Goal: Navigation & Orientation: Find specific page/section

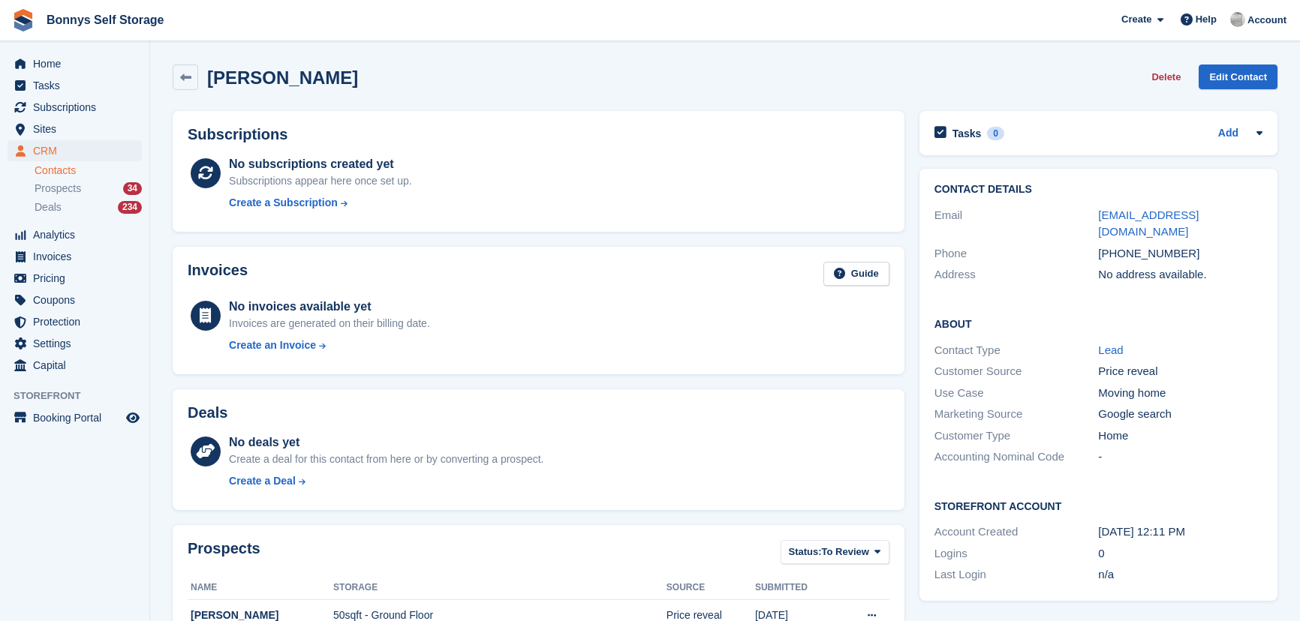
scroll to position [68, 0]
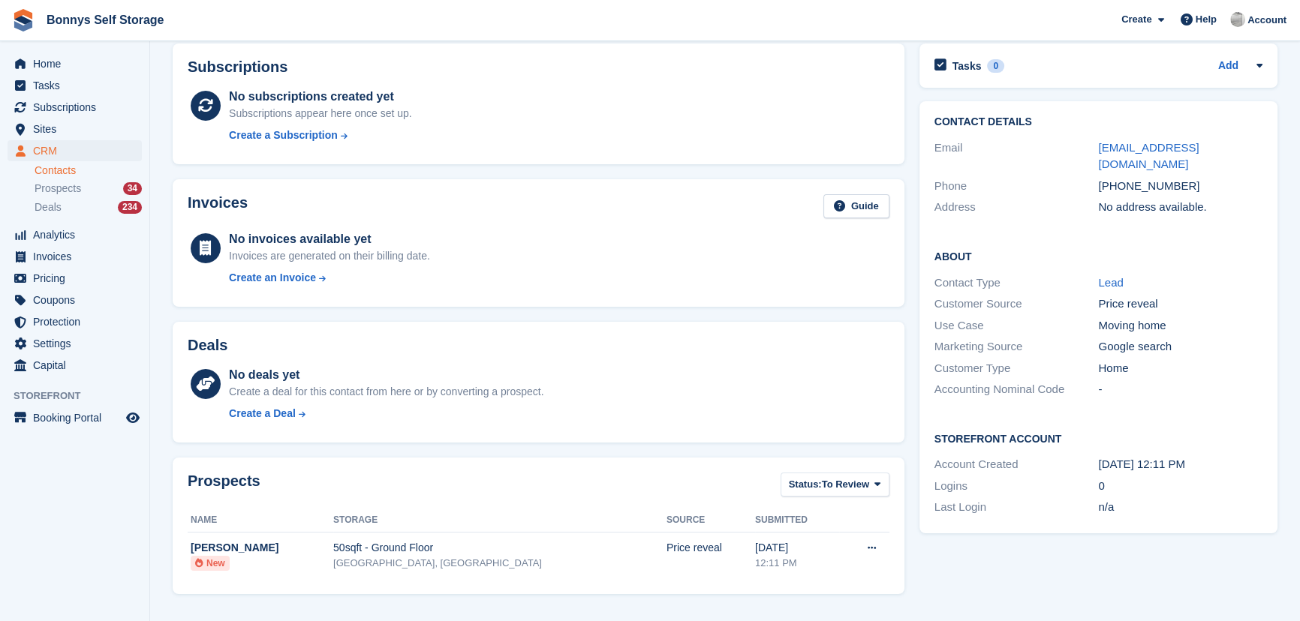
click at [253, 111] on div "Subscriptions appear here once set up." at bounding box center [320, 114] width 183 height 16
click at [66, 65] on span "Home" at bounding box center [78, 63] width 90 height 21
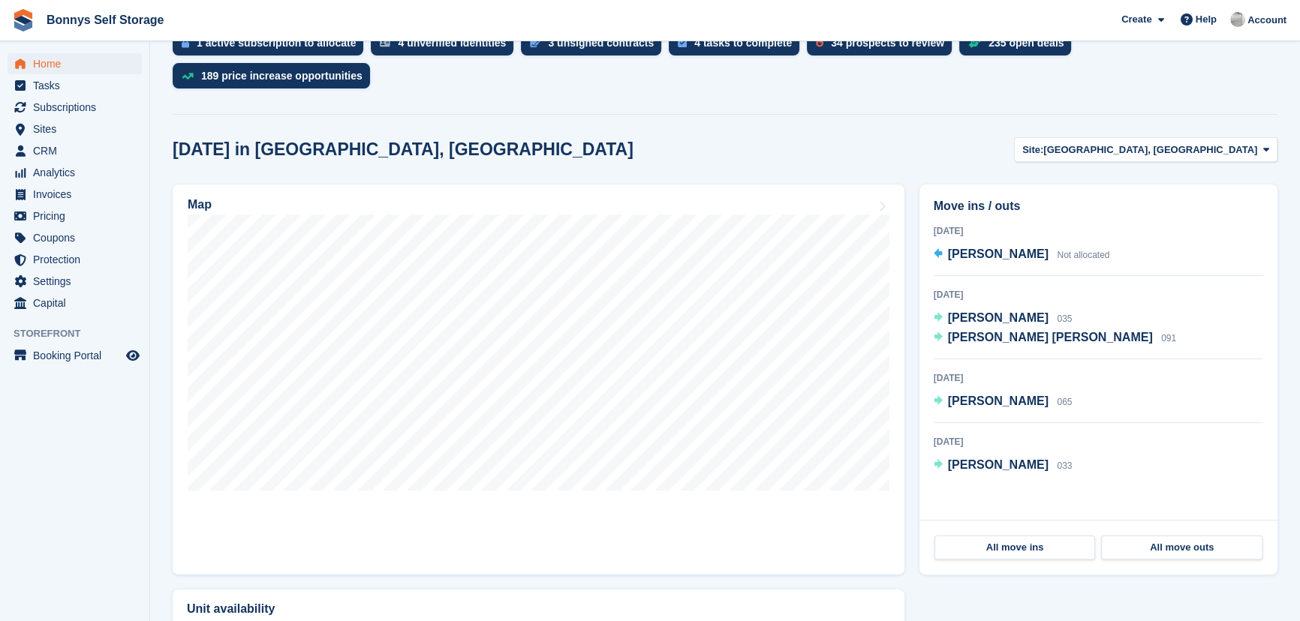
scroll to position [204, 0]
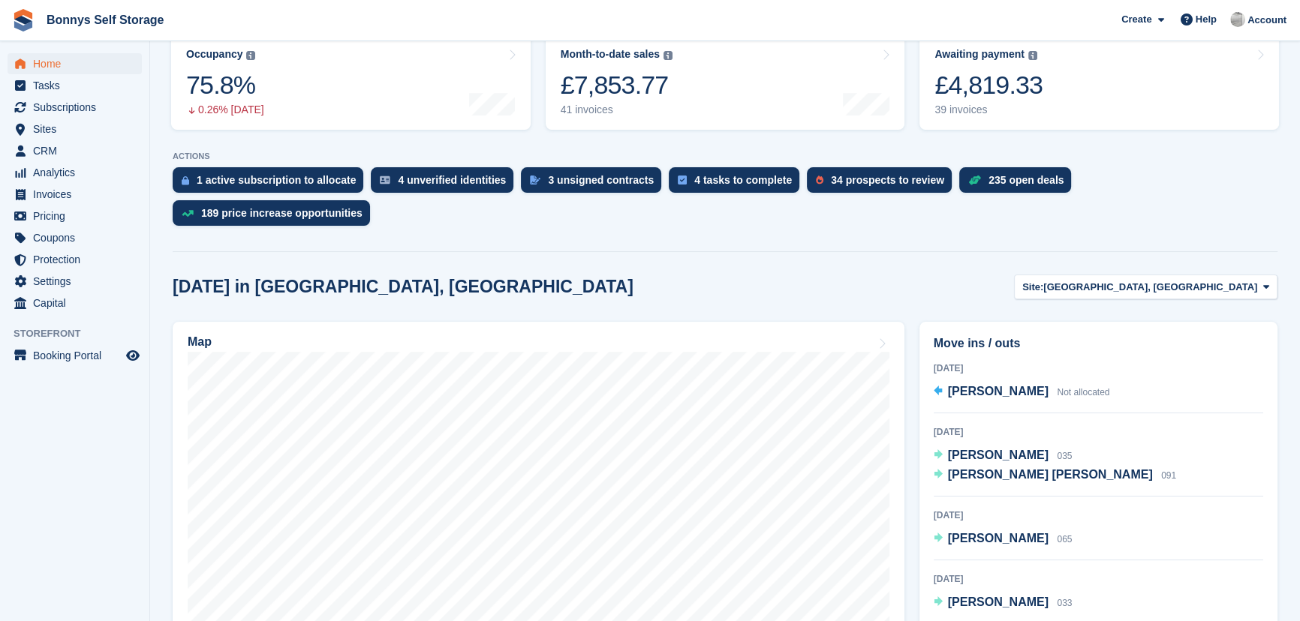
click at [400, 277] on h2 "Today in Great Yarmouth, Norfolk" at bounding box center [403, 287] width 461 height 20
click at [314, 277] on h2 "Today in Great Yarmouth, Norfolk" at bounding box center [403, 287] width 461 height 20
click at [272, 277] on h2 "Today in Great Yarmouth, Norfolk" at bounding box center [403, 287] width 461 height 20
click at [231, 277] on h2 "Today in Great Yarmouth, Norfolk" at bounding box center [403, 287] width 461 height 20
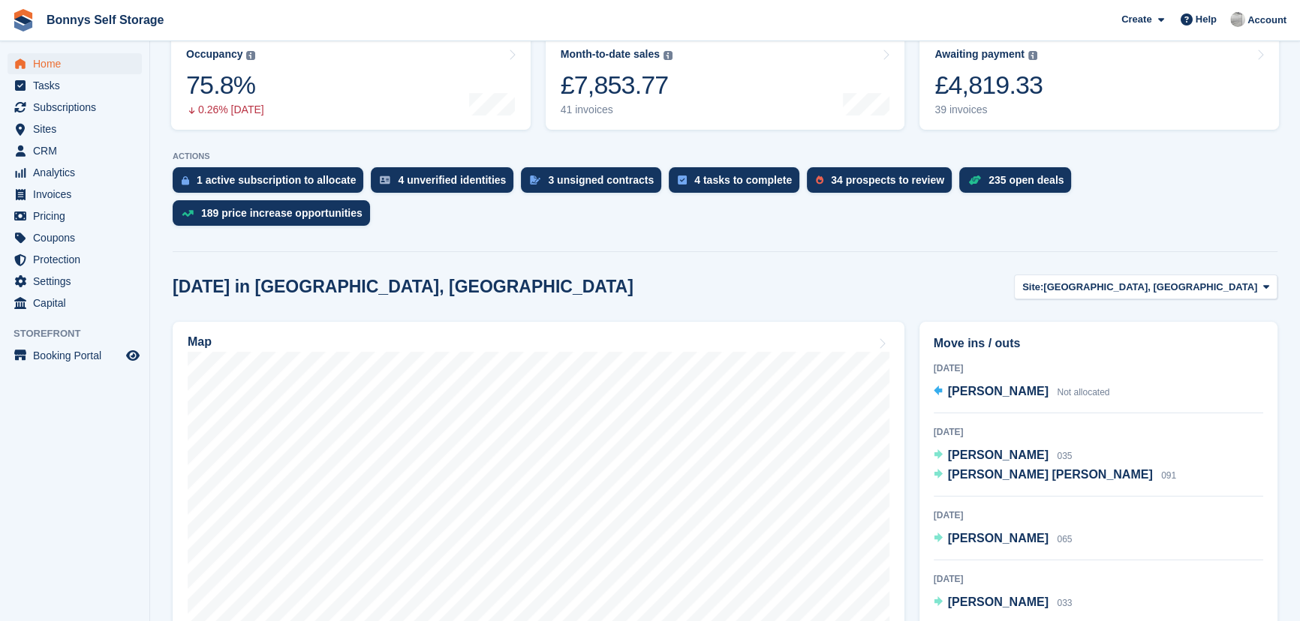
click at [190, 277] on h2 "Today in Great Yarmouth, Norfolk" at bounding box center [403, 287] width 461 height 20
